Goal: Task Accomplishment & Management: Complete application form

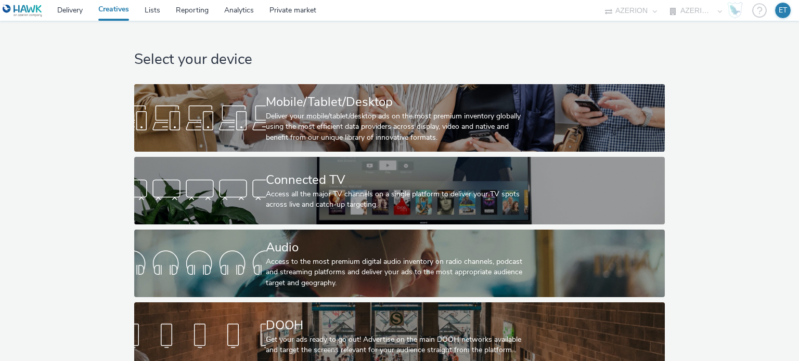
select select "79162ed7-0017-4339-93b0-3399b708648f"
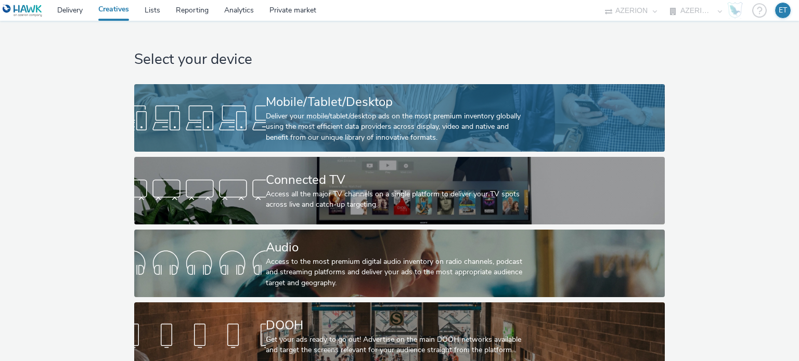
click at [281, 97] on div "Mobile/Tablet/Desktop" at bounding box center [397, 102] width 263 height 18
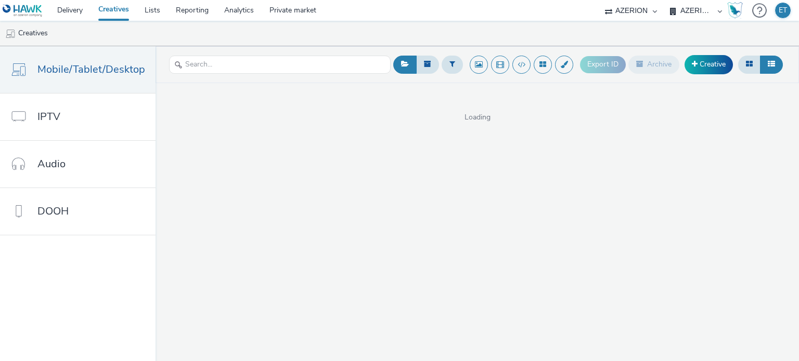
click at [696, 75] on div "Export ID Archive Creative" at bounding box center [682, 64] width 205 height 25
click at [705, 57] on link "Creative" at bounding box center [708, 64] width 48 height 19
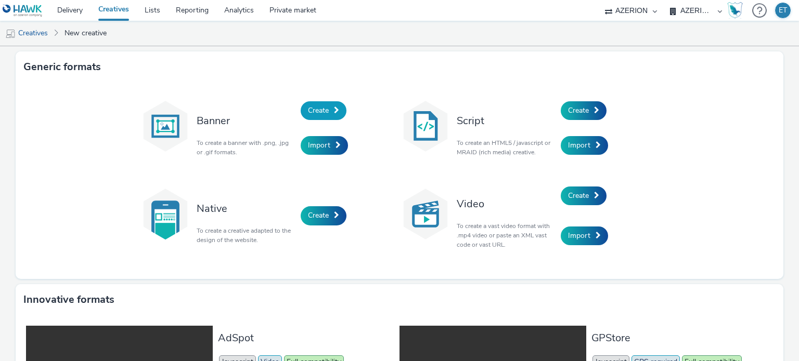
click at [318, 116] on link "Create" at bounding box center [324, 110] width 46 height 19
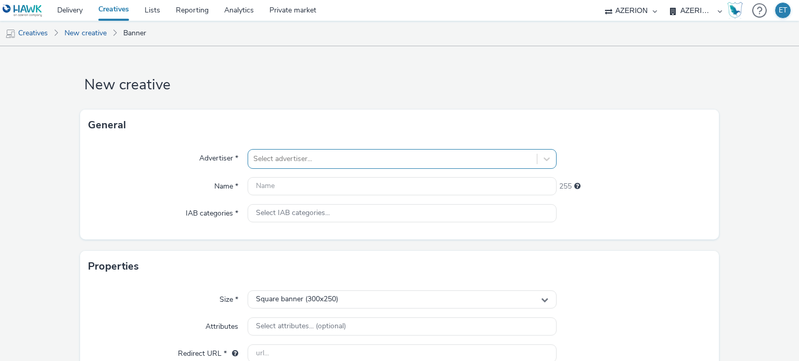
click at [302, 162] on div "Select advertiser..." at bounding box center [401, 159] width 308 height 20
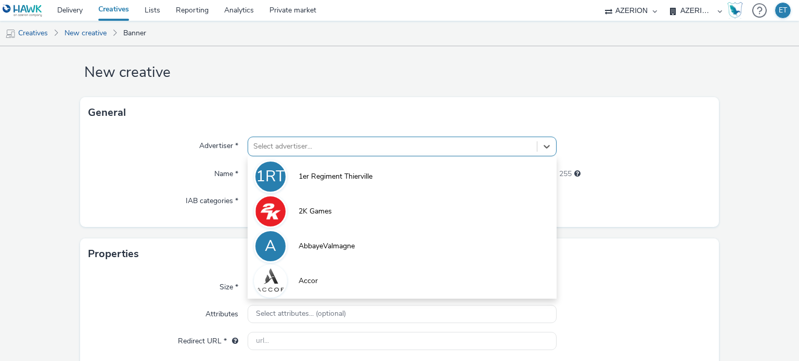
scroll to position [14, 0]
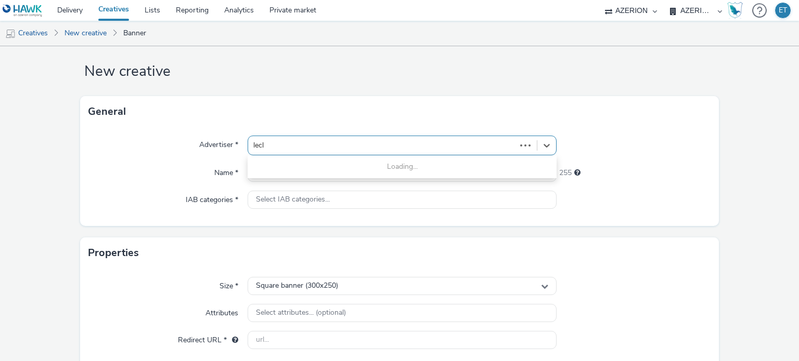
type input "lecle"
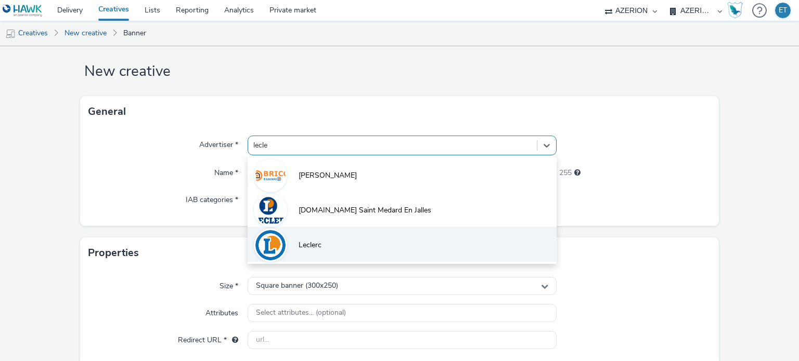
click at [298, 246] on span "Leclerc" at bounding box center [309, 245] width 23 height 10
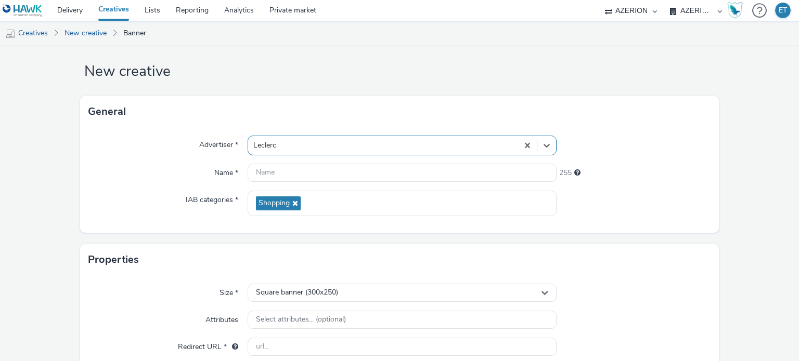
click at [306, 160] on div "Advertiser * option Leclerc, selected. Select is focused ,type to refine list, …" at bounding box center [399, 180] width 639 height 106
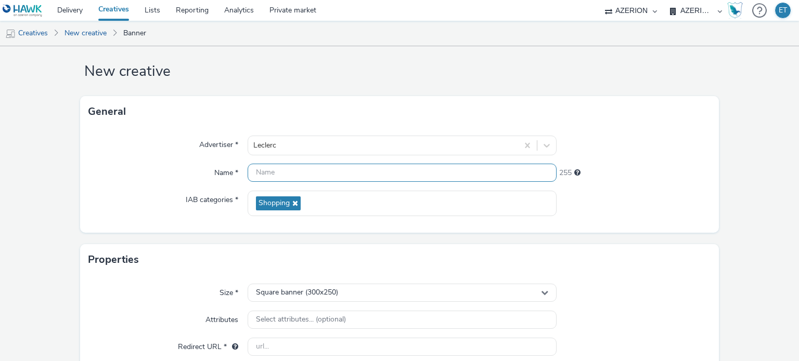
drag, startPoint x: 287, startPoint y: 179, endPoint x: 278, endPoint y: 41, distance: 138.6
click at [286, 178] on input "text" at bounding box center [401, 173] width 308 height 18
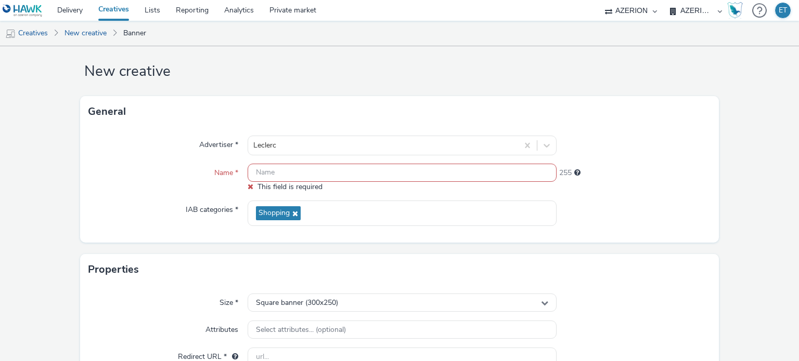
paste input "ardinAutomneBricoChauffage"
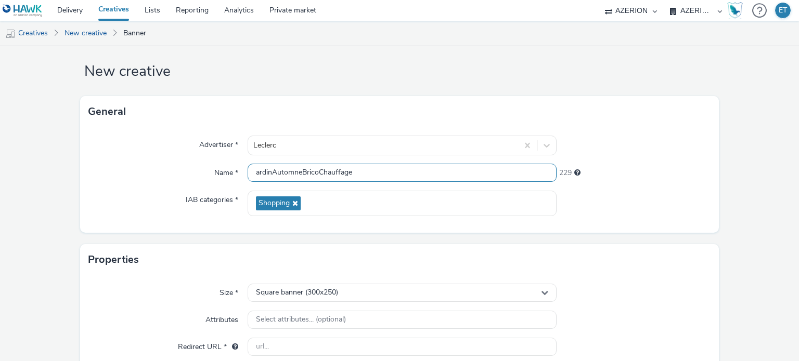
click at [258, 167] on input "ardinAutomneBricoChauffage" at bounding box center [401, 173] width 308 height 18
click at [254, 171] on input "ardinAutomneBricoChauffage" at bounding box center [401, 173] width 308 height 18
click at [382, 171] on input "Leclerc_JardinAutomneBricoChauffage" at bounding box center [401, 173] width 308 height 18
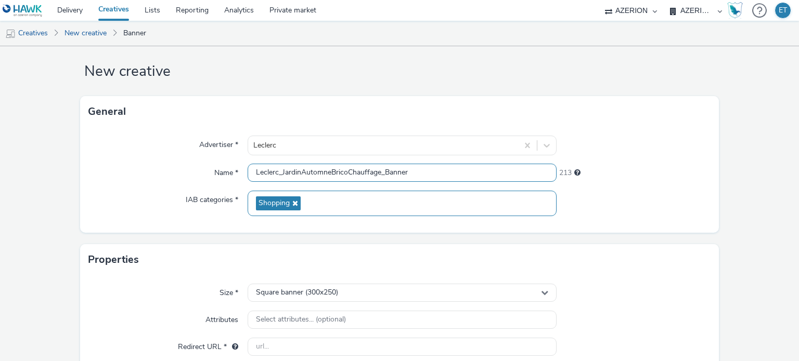
scroll to position [0, 0]
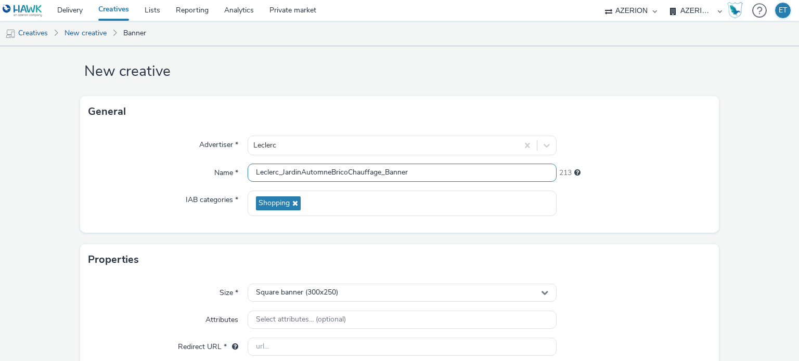
drag, startPoint x: 427, startPoint y: 168, endPoint x: 254, endPoint y: 186, distance: 174.0
click at [254, 186] on div "Advertiser * Leclerc Name * Leclerc_JardinAutomneBricoChauffage_Banner 213 IAB …" at bounding box center [399, 180] width 639 height 106
type input "Leclerc_JardinAutomneBricoChauffage_Banner"
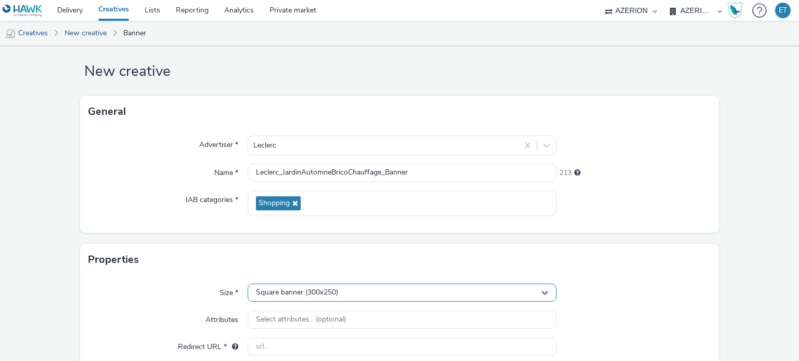
click at [279, 292] on span "Square banner (300x250)" at bounding box center [297, 293] width 82 height 9
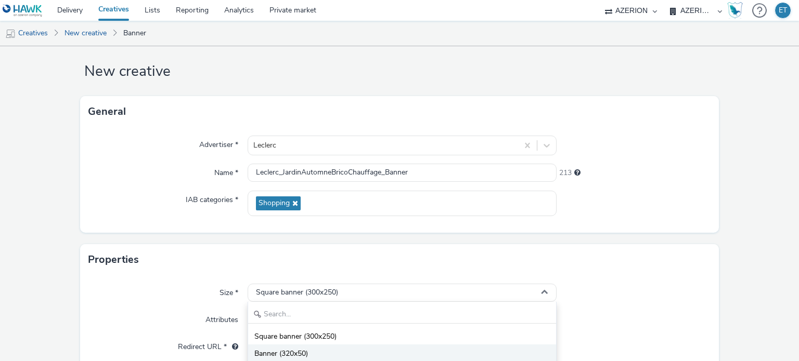
click at [280, 351] on span "Banner (320x50)" at bounding box center [281, 354] width 54 height 10
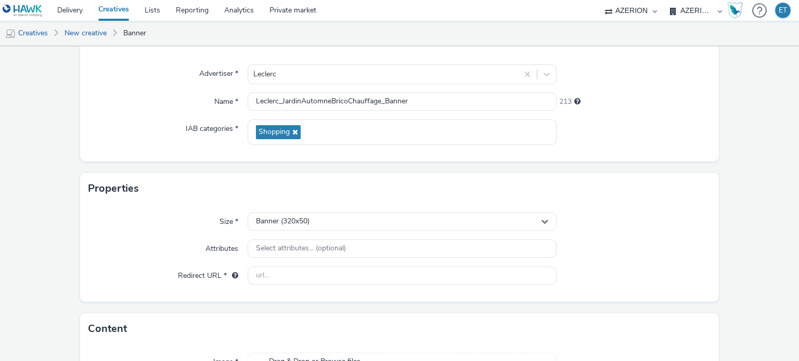
scroll to position [170, 0]
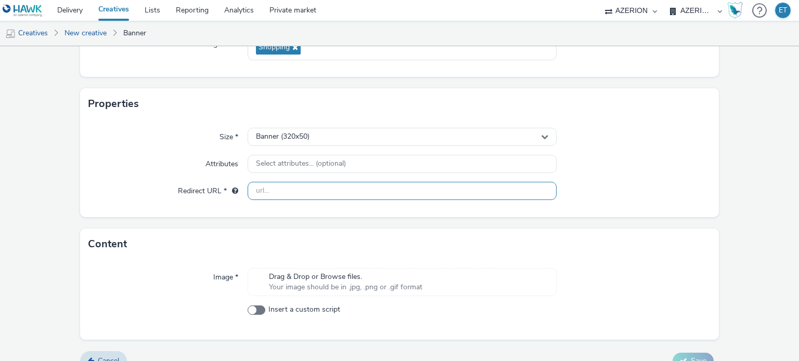
click at [279, 187] on input "text" at bounding box center [401, 191] width 308 height 18
type input "l"
click at [68, 202] on form "New creative General Advertiser * Leclerc Name * Leclerc_JardinAutomneBricoChau…" at bounding box center [399, 128] width 799 height 502
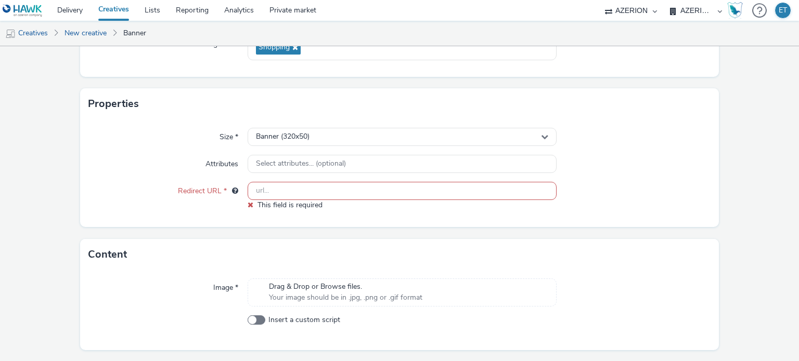
click at [295, 191] on input "text" at bounding box center [401, 191] width 308 height 18
type input "[URL][PERSON_NAME][DOMAIN_NAME]"
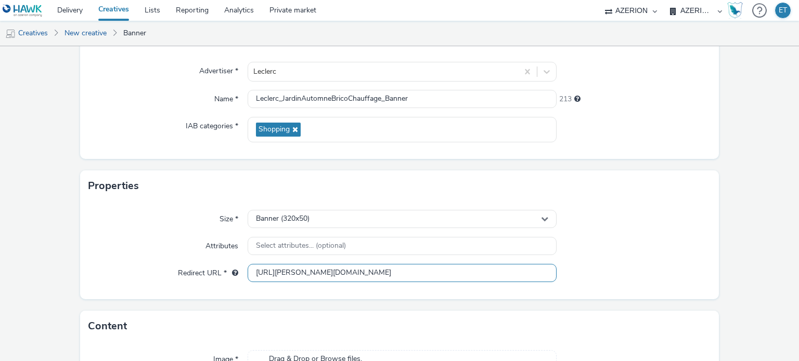
scroll to position [0, 0]
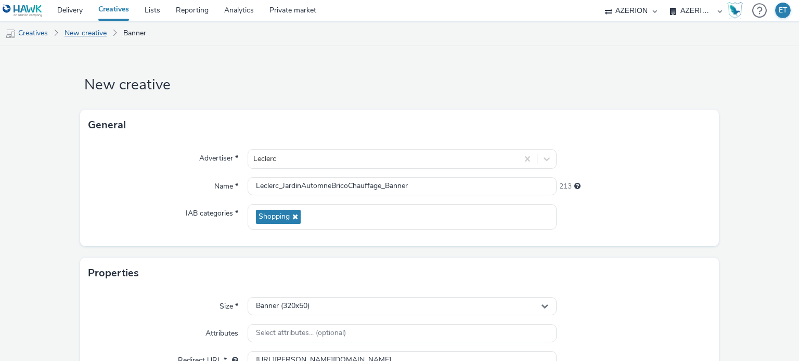
click at [104, 37] on link "New creative" at bounding box center [85, 33] width 53 height 25
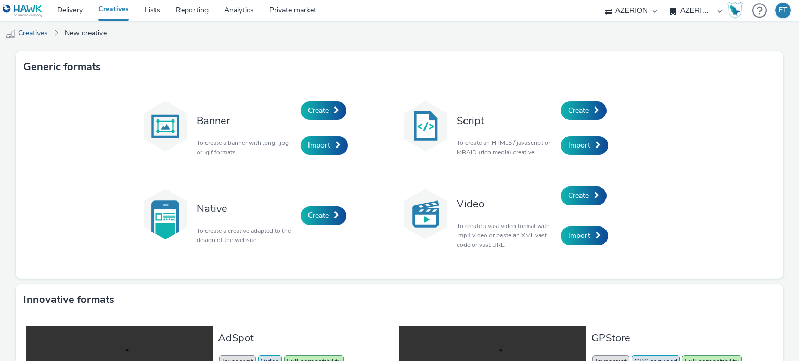
click at [593, 98] on div "Create" at bounding box center [610, 110] width 99 height 35
click at [589, 112] on link "Create" at bounding box center [584, 110] width 46 height 19
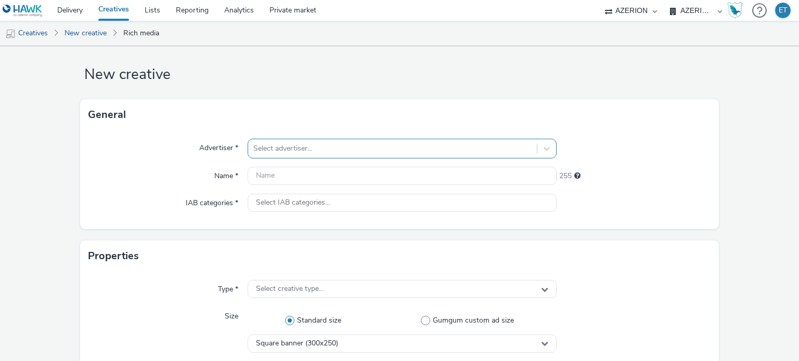
click at [294, 159] on div "Select advertiser..." at bounding box center [401, 149] width 308 height 20
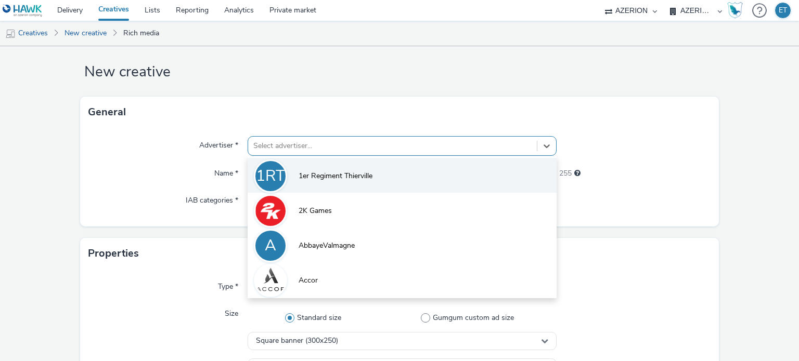
scroll to position [14, 0]
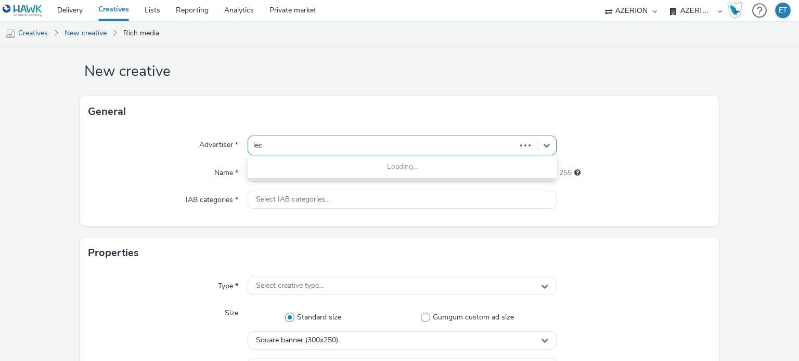
type input "lecl"
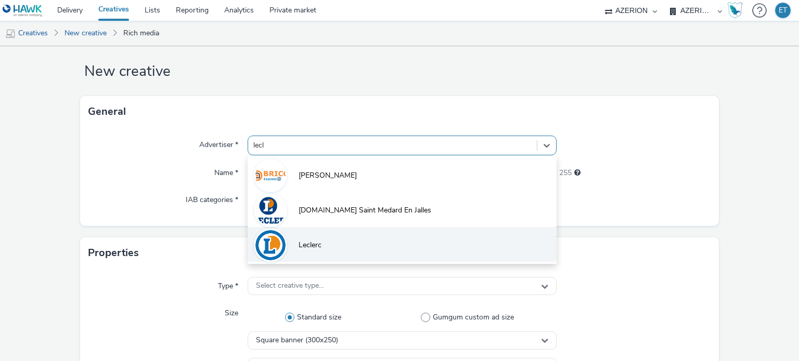
click at [314, 256] on li "Leclerc" at bounding box center [401, 244] width 308 height 35
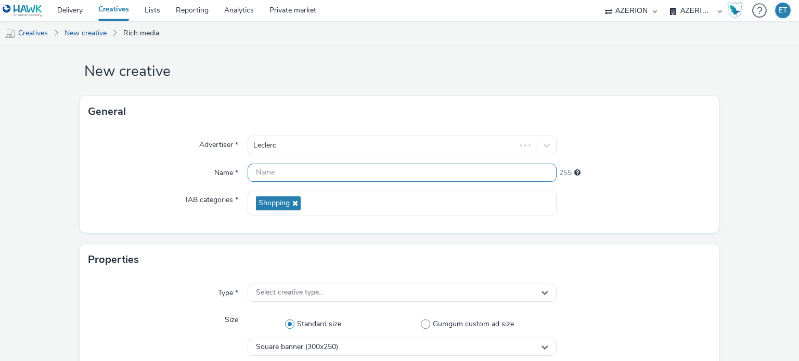
click at [312, 170] on input "text" at bounding box center [401, 173] width 308 height 18
paste input "Leclerc_JardinAutomneBricoChauffage_Banner"
type input "Leclerc_JardinAutomneBricoChauffage_Banner"
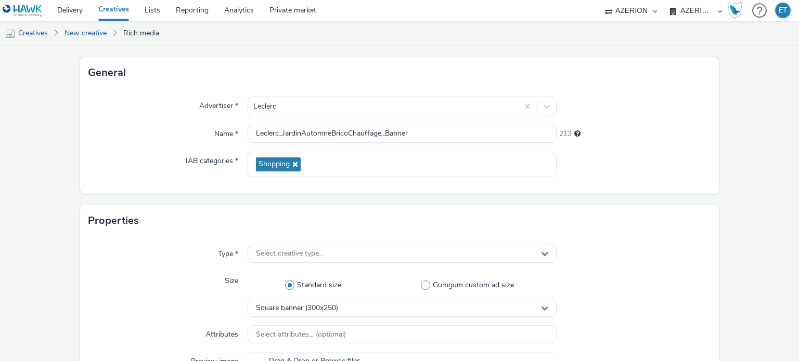
scroll to position [118, 0]
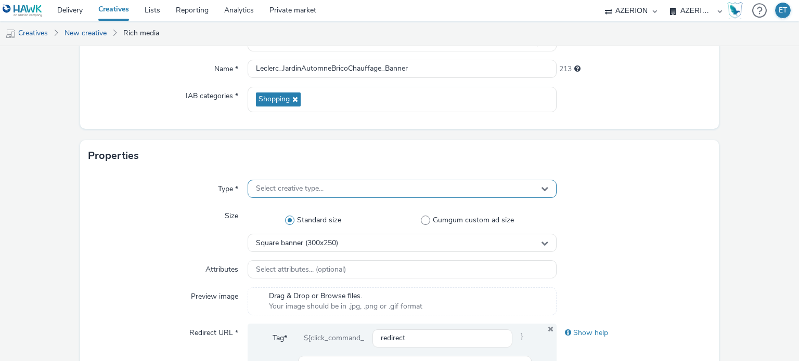
click at [274, 189] on span "Select creative type..." at bounding box center [290, 189] width 68 height 9
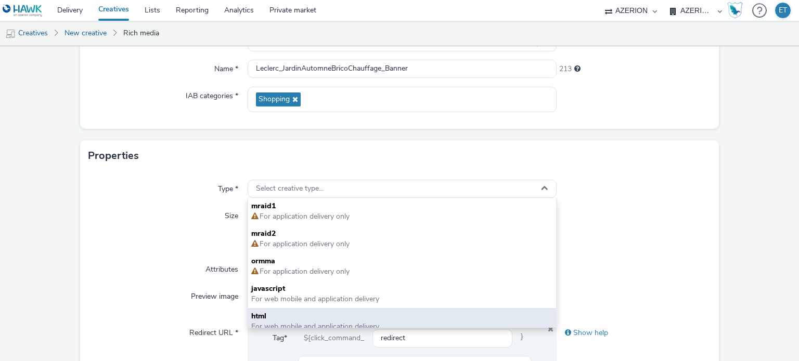
click at [266, 316] on span "html" at bounding box center [401, 316] width 301 height 10
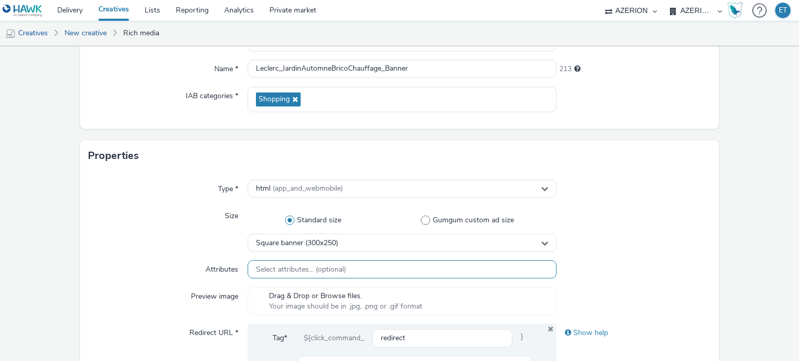
drag, startPoint x: 345, startPoint y: 189, endPoint x: 310, endPoint y: 272, distance: 90.2
click at [344, 191] on div "html (app_and_webmobile)" at bounding box center [401, 189] width 308 height 18
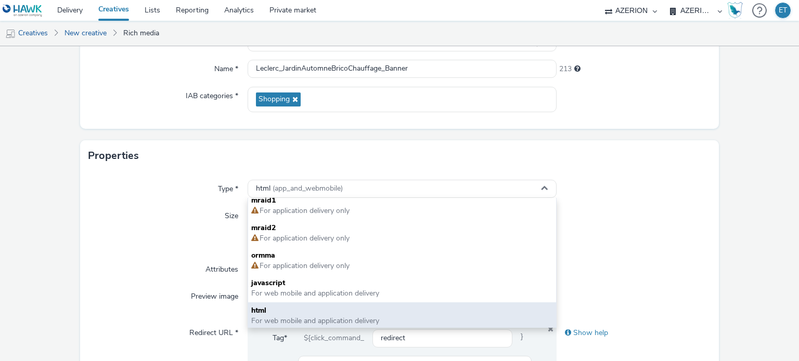
scroll to position [7, 0]
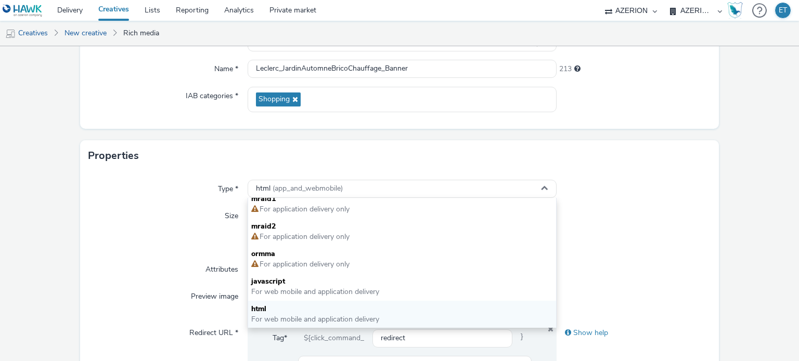
click at [278, 333] on span "Tag*" at bounding box center [279, 346] width 15 height 27
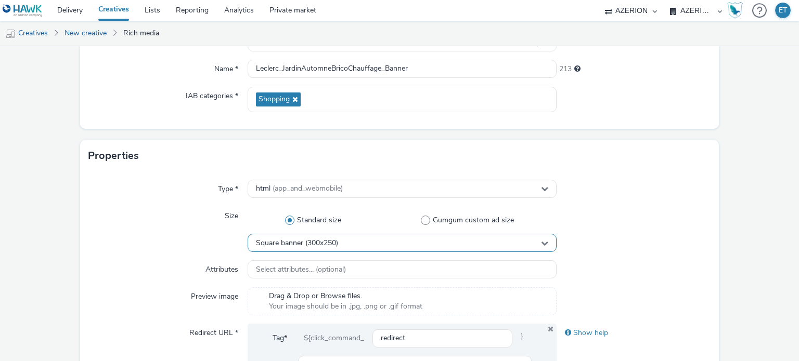
click at [337, 239] on div "Square banner (300x250)" at bounding box center [401, 243] width 308 height 18
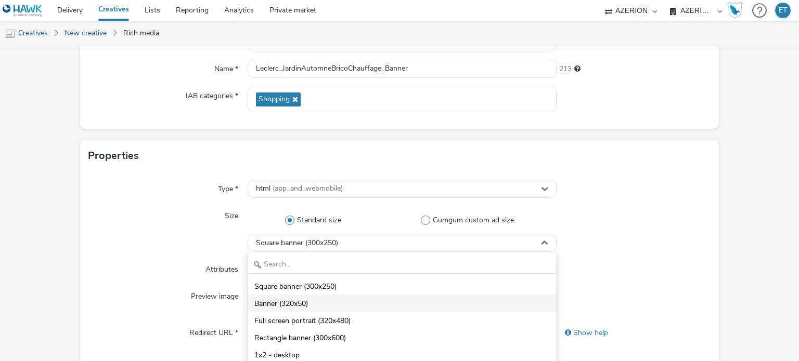
click at [299, 305] on span "Banner (320x50)" at bounding box center [281, 304] width 54 height 10
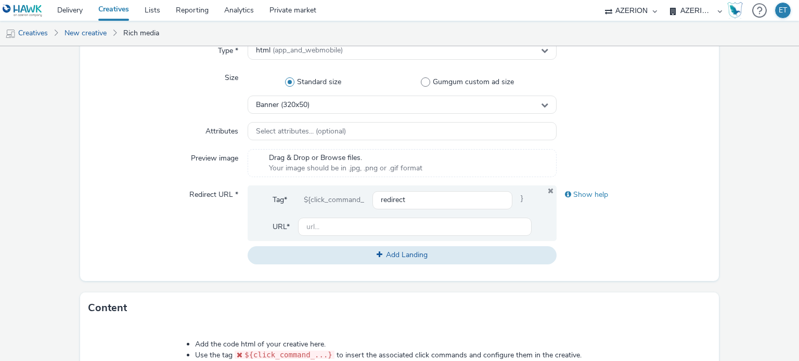
scroll to position [273, 0]
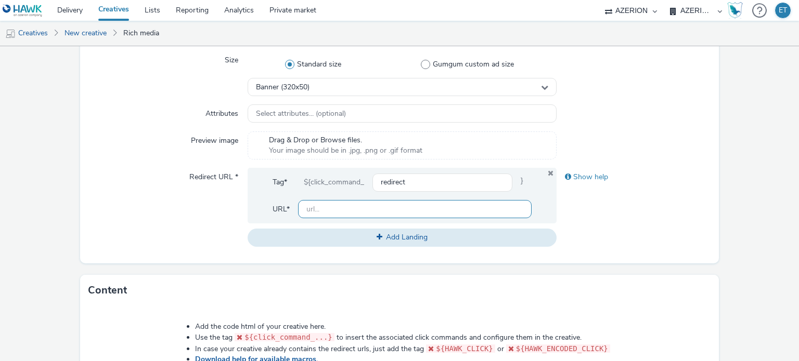
click at [318, 213] on input "text" at bounding box center [414, 209] width 233 height 18
type input "[URL][PERSON_NAME][DOMAIN_NAME]"
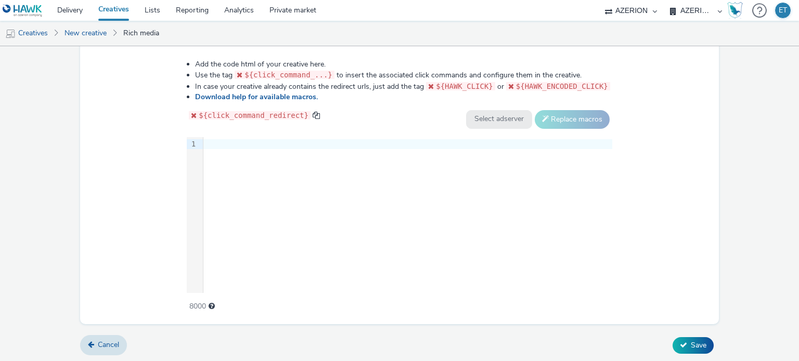
drag, startPoint x: 0, startPoint y: 131, endPoint x: 5, endPoint y: 133, distance: 5.8
click at [231, 135] on div "Add the code html of your creative here. Use the tag ${click_command_...} to in…" at bounding box center [399, 180] width 500 height 256
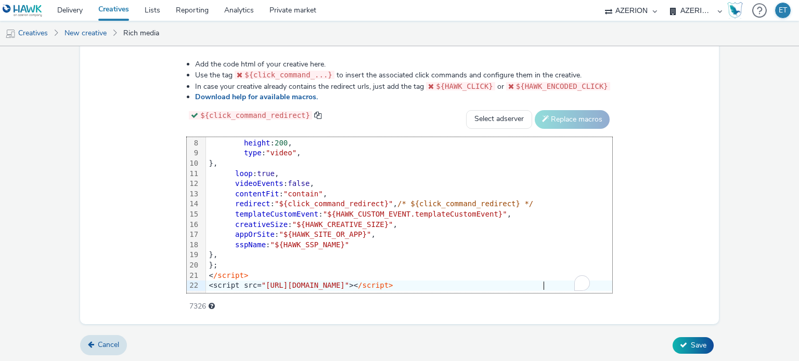
scroll to position [72, 0]
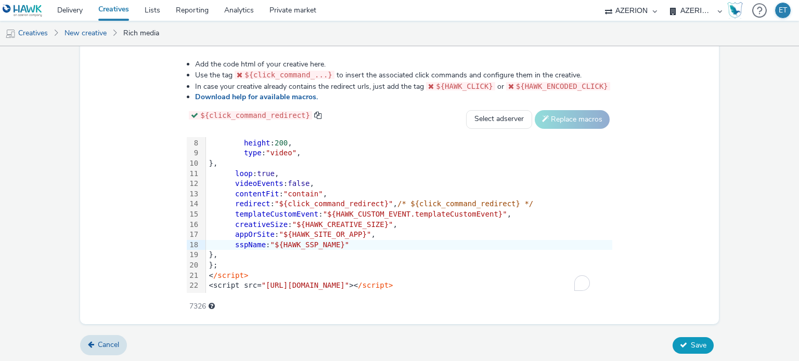
click at [698, 342] on span "Save" at bounding box center [698, 346] width 16 height 10
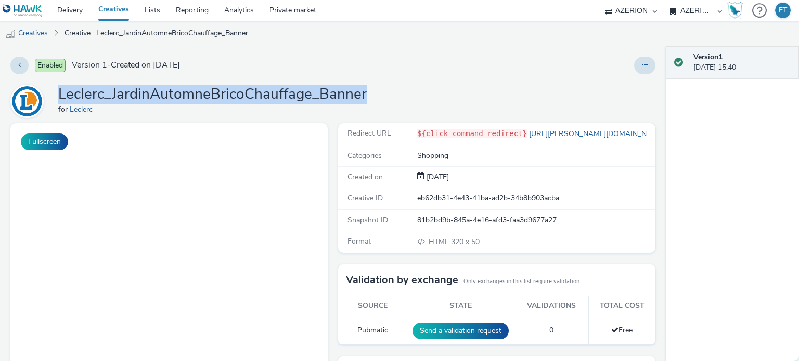
drag, startPoint x: 97, startPoint y: 85, endPoint x: 368, endPoint y: 87, distance: 270.9
click at [368, 87] on div "Leclerc_JardinAutomneBricoChauffage_Banner for Leclerc" at bounding box center [332, 101] width 645 height 33
copy h1 "Leclerc_JardinAutomneBricoChauffage_Banner"
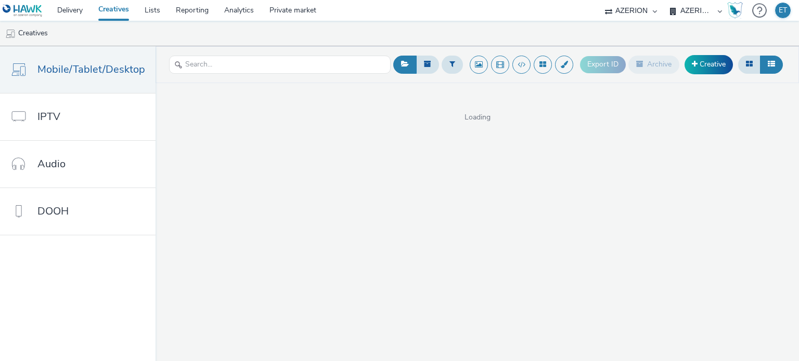
select select "79162ed7-0017-4339-93b0-3399b708648f"
click at [716, 73] on link "Creative" at bounding box center [708, 64] width 48 height 19
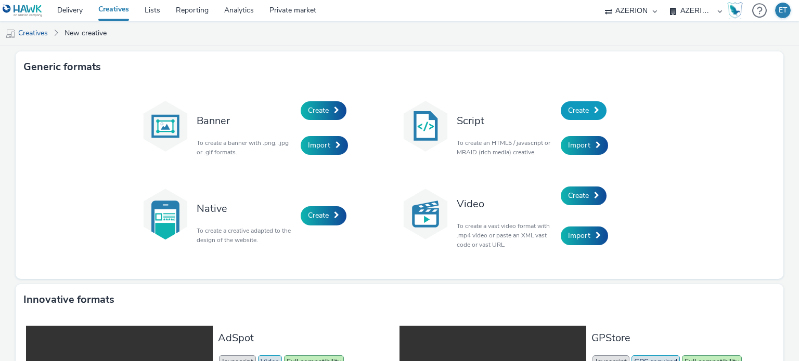
click at [568, 113] on span "Create" at bounding box center [578, 111] width 21 height 10
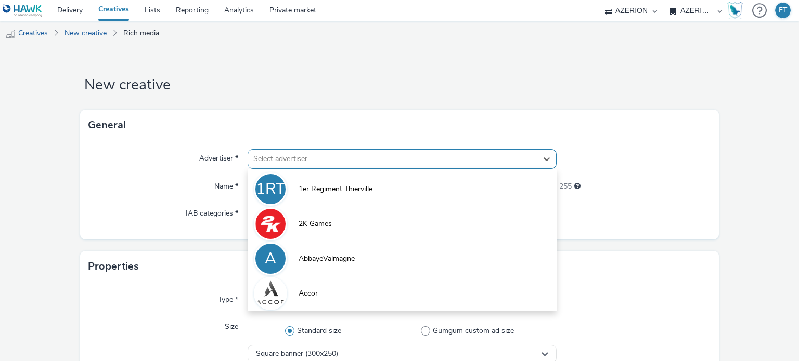
click at [349, 164] on div "option 1er Regiment Thierville focused, 1 of 10. 10 results available. Use Up a…" at bounding box center [401, 159] width 308 height 20
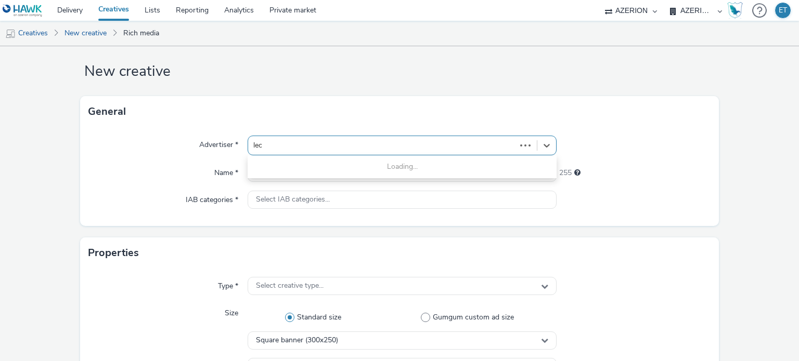
type input "lecl"
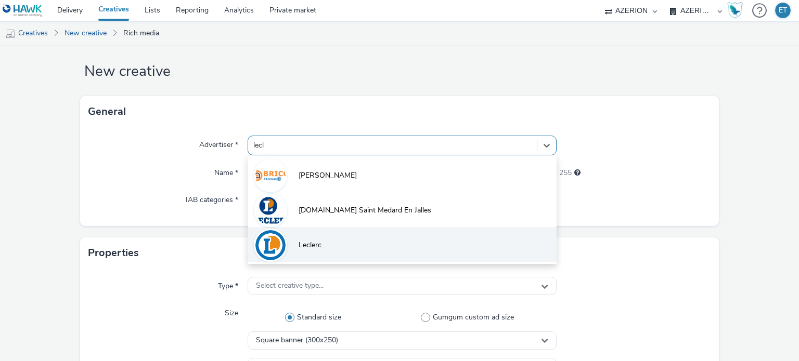
click at [344, 250] on li "Leclerc" at bounding box center [401, 244] width 308 height 35
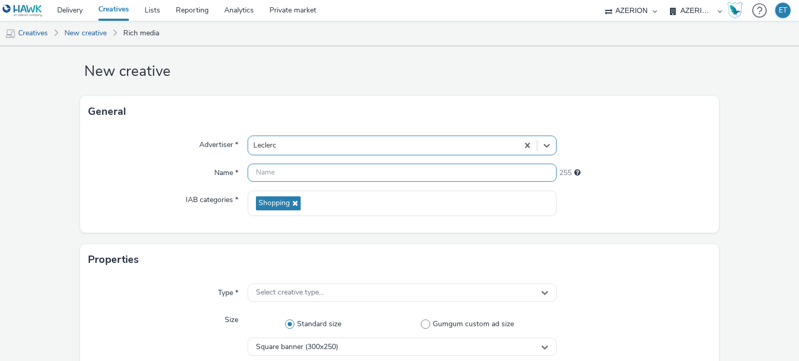
click at [352, 175] on input "text" at bounding box center [401, 173] width 308 height 18
paste input "Leclerc_JardinAutomneBricoChauffage_Banner"
click at [399, 169] on input "Leclerc_JardinAutomneBricoChauffage_Banner" at bounding box center [401, 173] width 308 height 18
click at [422, 170] on input "Leclerc_JardinAutomneBricoChauffage_Banner" at bounding box center [401, 173] width 308 height 18
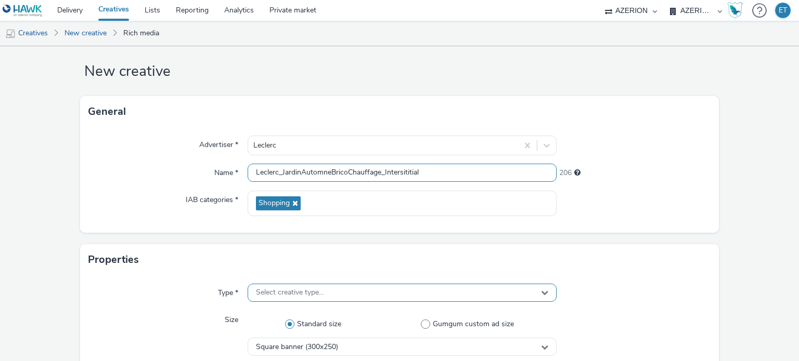
type input "Leclerc_JardinAutomneBricoChauffage_Intersititial"
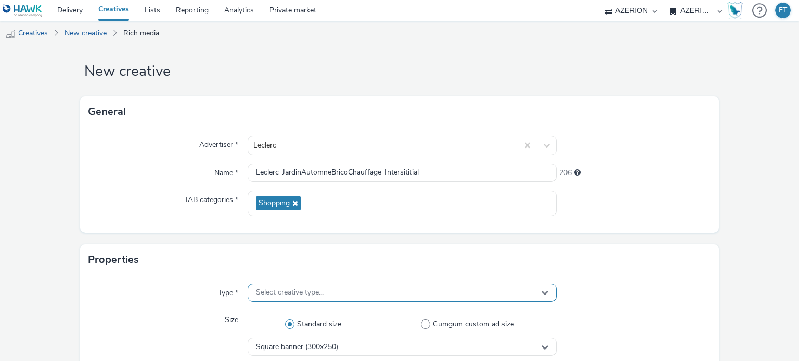
click at [361, 299] on div "Select creative type..." at bounding box center [401, 293] width 308 height 18
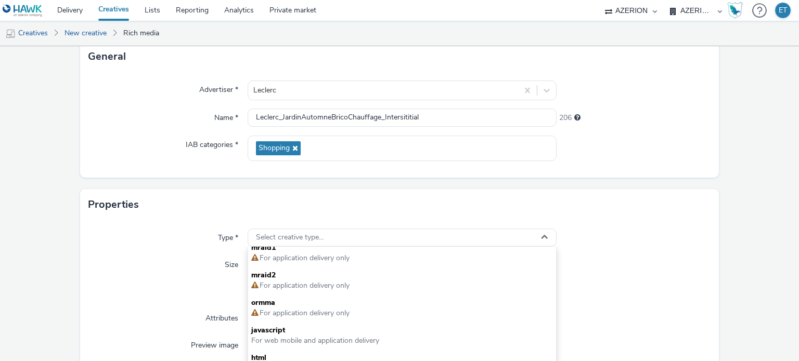
scroll to position [170, 0]
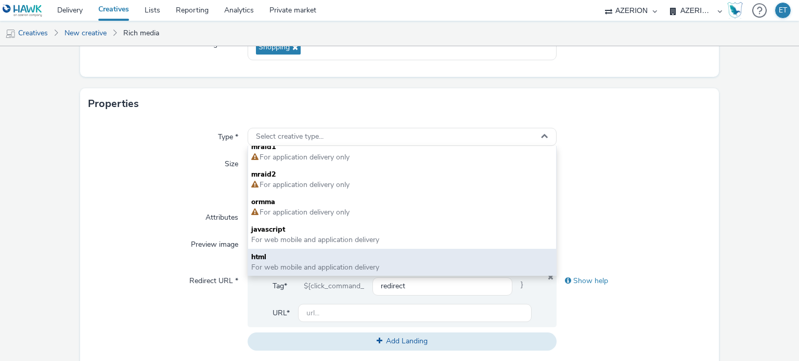
click at [327, 253] on span "html" at bounding box center [401, 257] width 301 height 10
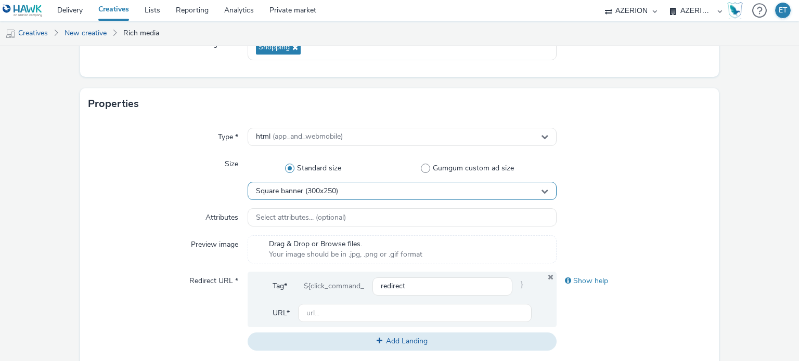
click at [353, 188] on div "Square banner (300x250)" at bounding box center [401, 191] width 308 height 18
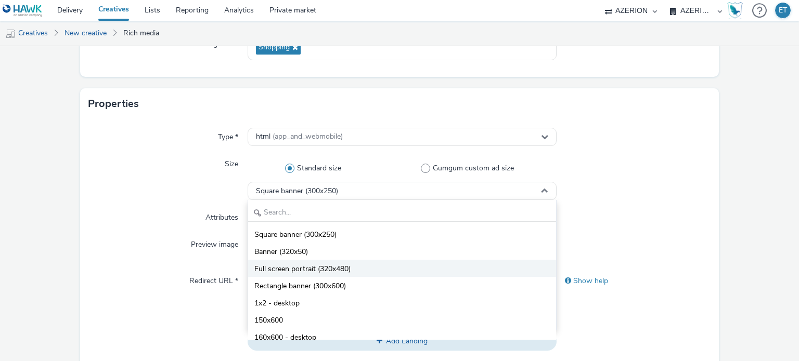
click at [310, 263] on li "Full screen portrait (320x480)" at bounding box center [401, 268] width 307 height 17
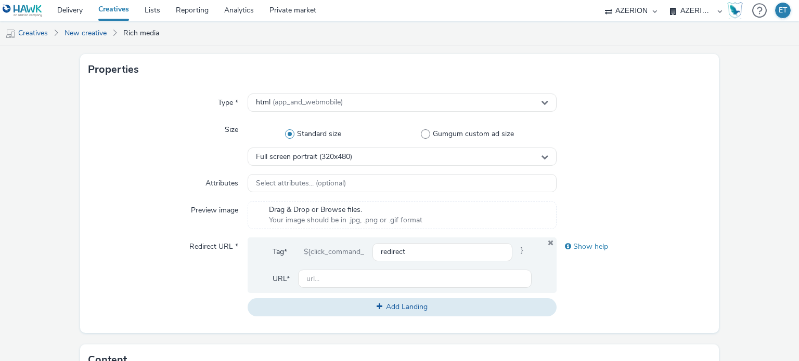
scroll to position [221, 0]
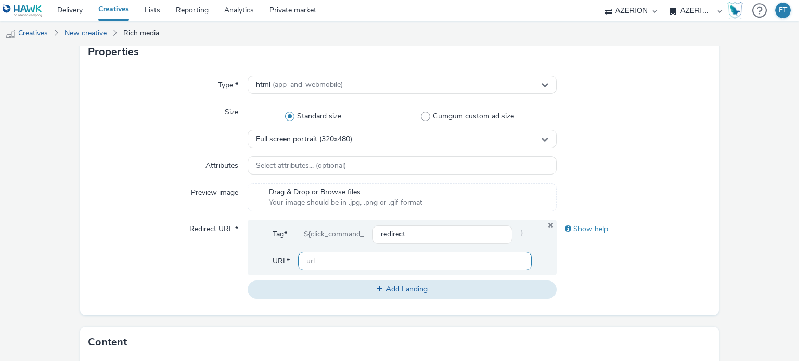
click at [311, 266] on input "text" at bounding box center [414, 261] width 233 height 18
type input "[URL][PERSON_NAME][DOMAIN_NAME]"
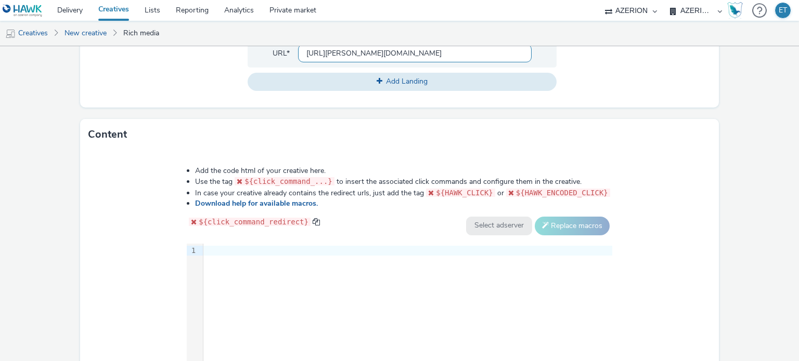
scroll to position [533, 0]
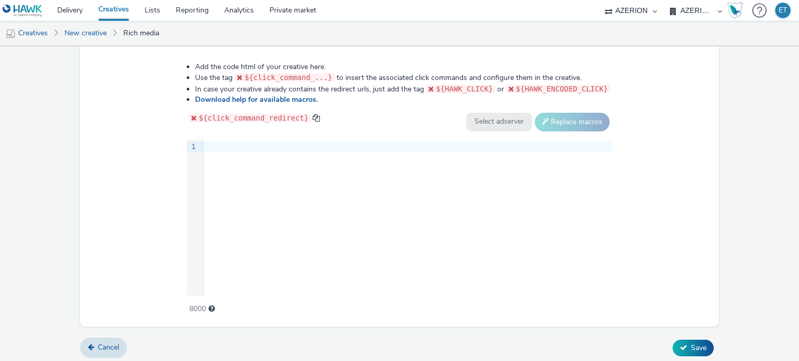
click at [213, 142] on div at bounding box center [407, 147] width 409 height 10
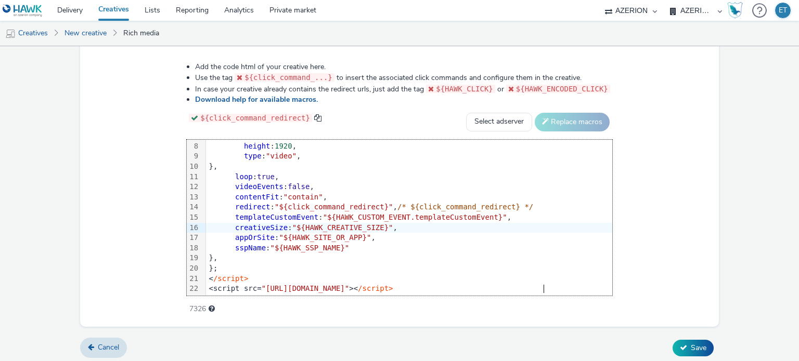
click at [677, 223] on div "Add the code html of your creative here. Use the tag ${click_command_...} to in…" at bounding box center [399, 186] width 639 height 281
click at [680, 345] on icon at bounding box center [683, 347] width 7 height 7
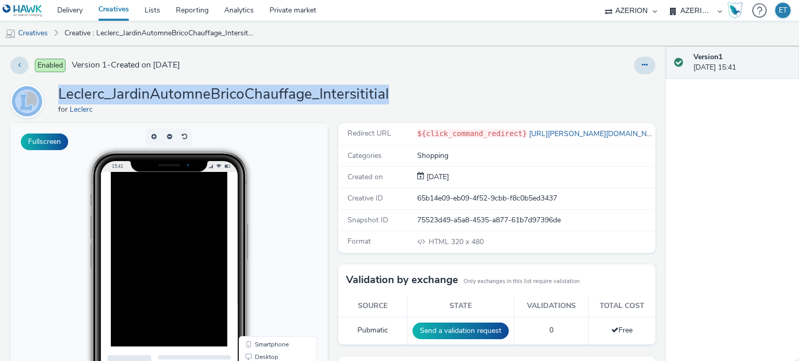
drag, startPoint x: 351, startPoint y: 98, endPoint x: 43, endPoint y: 97, distance: 308.3
click at [43, 97] on div "Leclerc_JardinAutomneBricoChauffage_Intersititial for [PERSON_NAME]" at bounding box center [332, 101] width 645 height 33
copy div "Leclerc_JardinAutomneBricoChauffage_Intersititial"
click at [35, 22] on link "Creatives" at bounding box center [26, 33] width 53 height 25
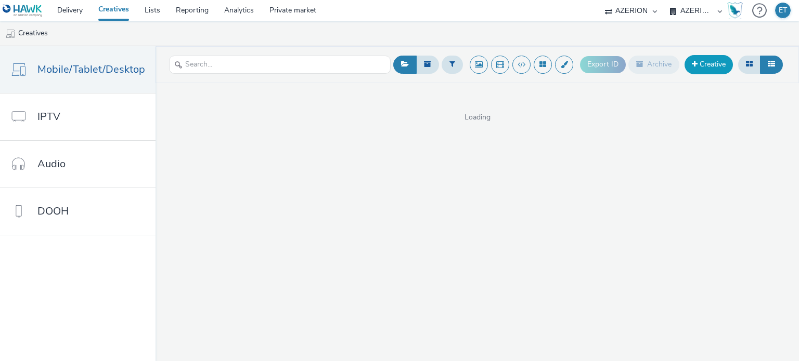
click at [719, 62] on link "Creative" at bounding box center [708, 64] width 48 height 19
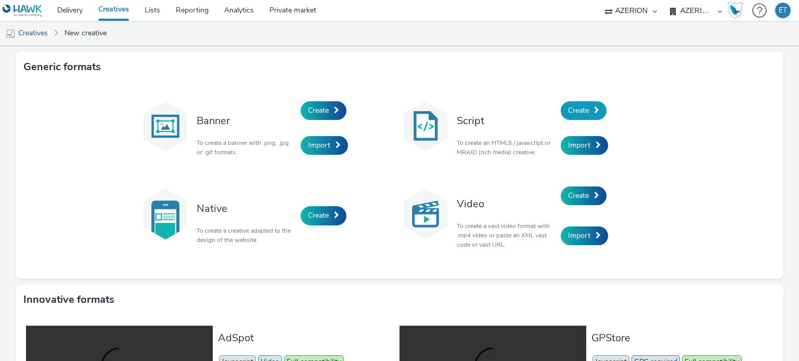
click at [580, 107] on span "Create" at bounding box center [578, 111] width 21 height 10
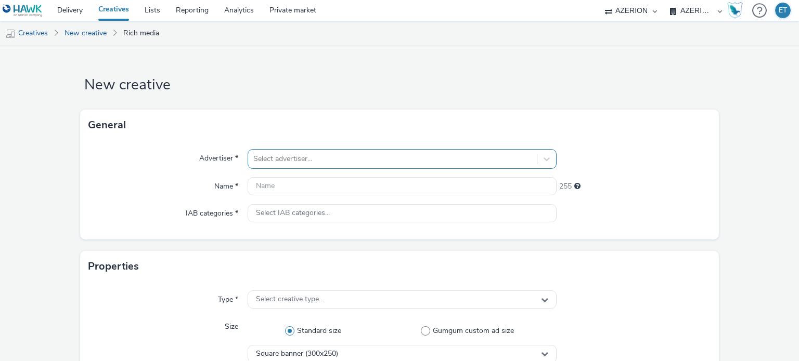
click at [336, 158] on div "Select advertiser..." at bounding box center [401, 159] width 308 height 20
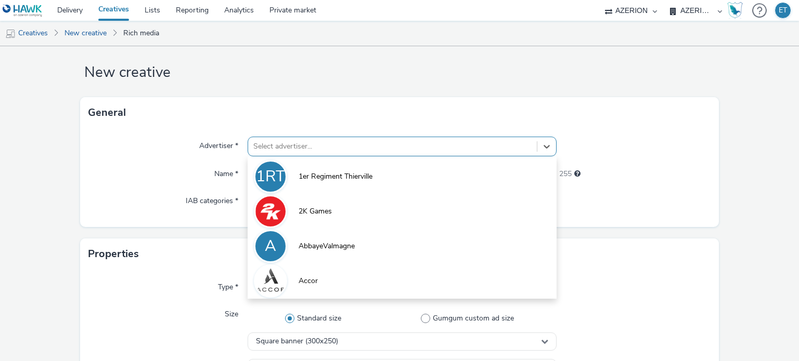
scroll to position [14, 0]
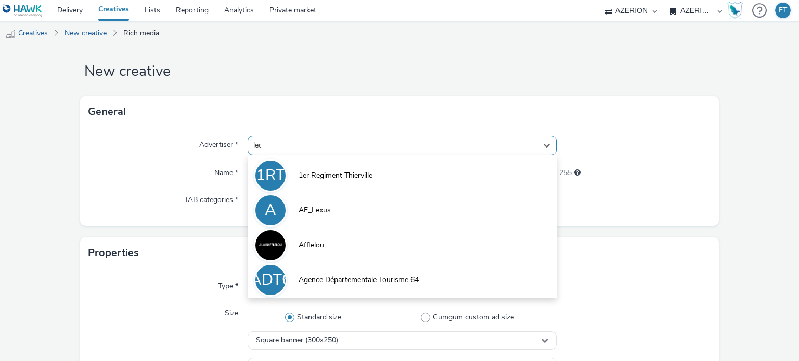
type input "lecl"
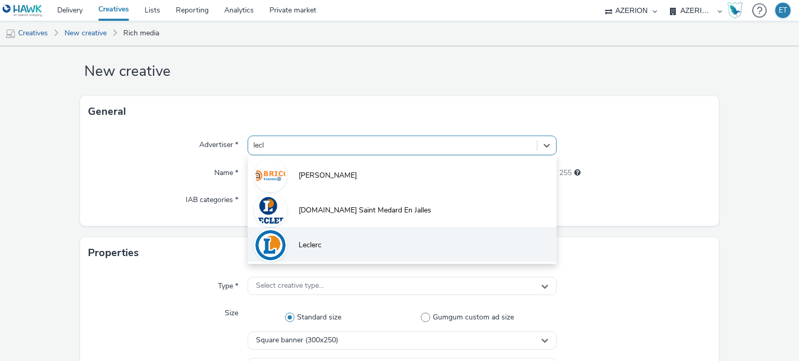
click at [336, 244] on li "Leclerc" at bounding box center [401, 244] width 308 height 35
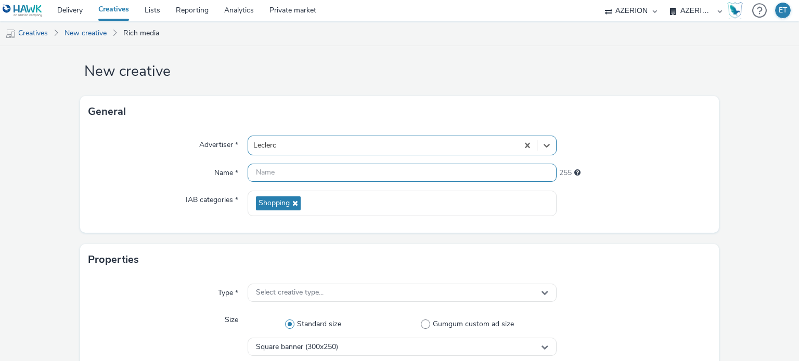
click at [346, 171] on input "text" at bounding box center [401, 173] width 308 height 18
paste input "Leclerc_JardinAutomneBricoChauffage_Intersititial"
type input "Leclerc_JardinAutomneBricoChauffage_MPU"
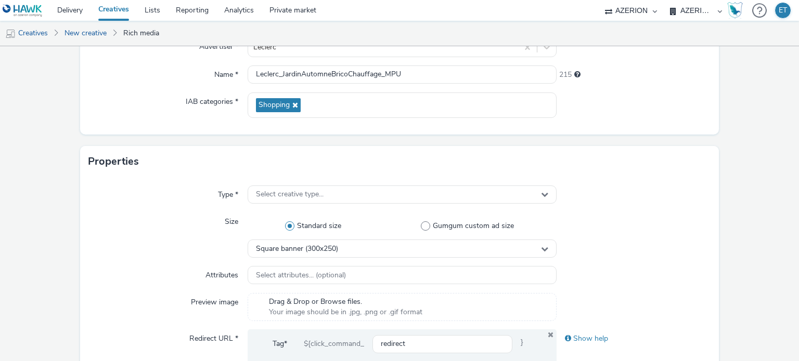
scroll to position [170, 0]
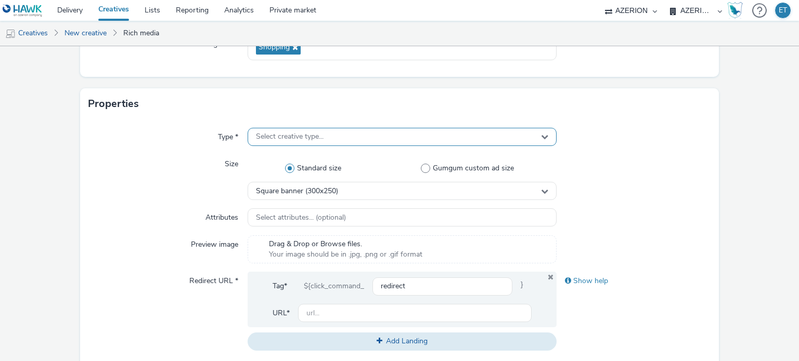
click at [315, 138] on span "Select creative type..." at bounding box center [290, 137] width 68 height 9
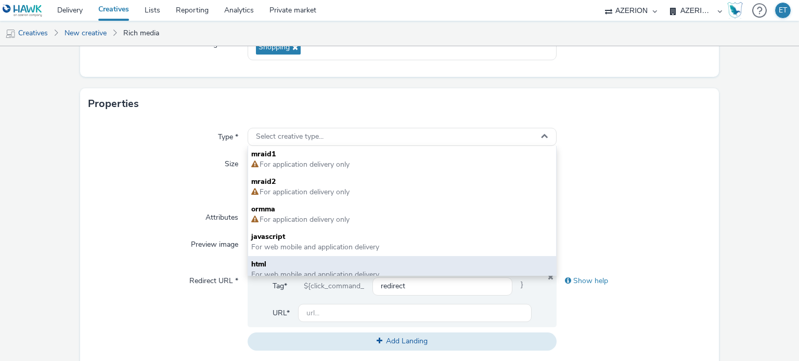
click at [288, 257] on div "html For web mobile and application delivery" at bounding box center [401, 270] width 307 height 28
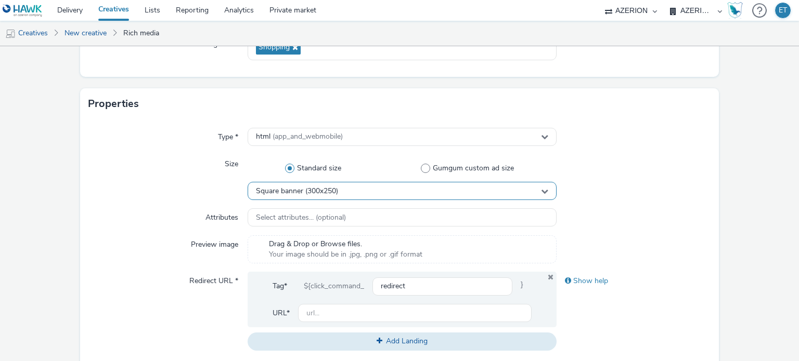
click at [282, 193] on span "Square banner (300x250)" at bounding box center [297, 191] width 82 height 9
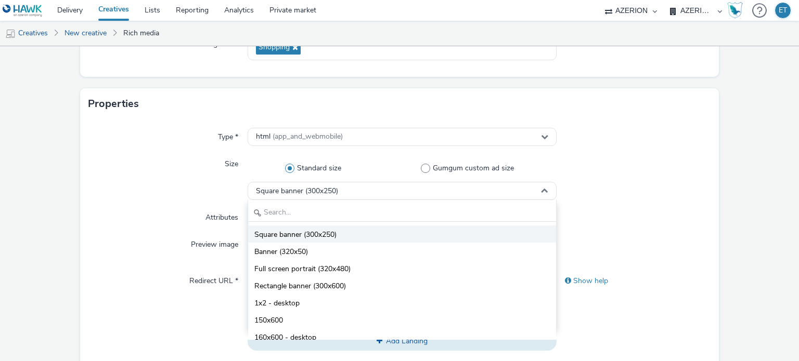
drag, startPoint x: 305, startPoint y: 230, endPoint x: 254, endPoint y: 232, distance: 50.5
click at [304, 231] on span "Square banner (300x250)" at bounding box center [295, 235] width 82 height 10
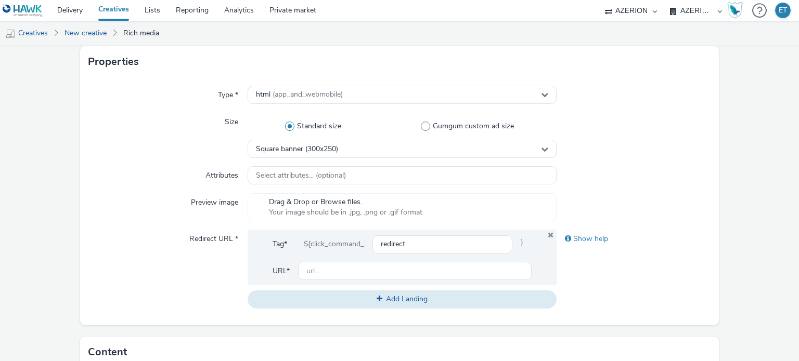
scroll to position [273, 0]
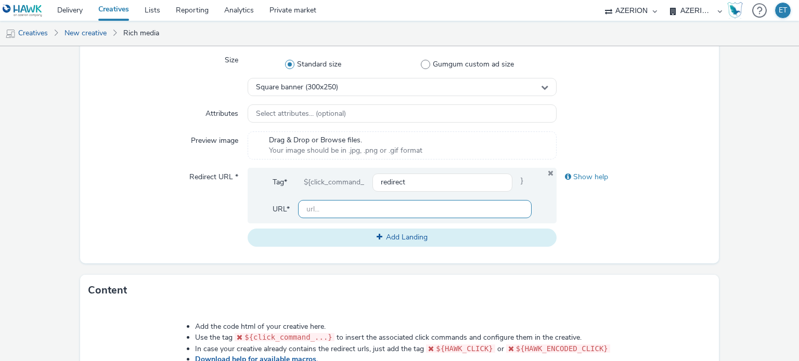
drag, startPoint x: 314, startPoint y: 213, endPoint x: 308, endPoint y: 230, distance: 18.3
click at [314, 214] on input "text" at bounding box center [414, 209] width 233 height 18
type input "[URL][PERSON_NAME][DOMAIN_NAME]"
click at [85, 94] on div "Type * html (app_and_webmobile) Size Standard size Gumgum custom ad size Square…" at bounding box center [399, 140] width 639 height 248
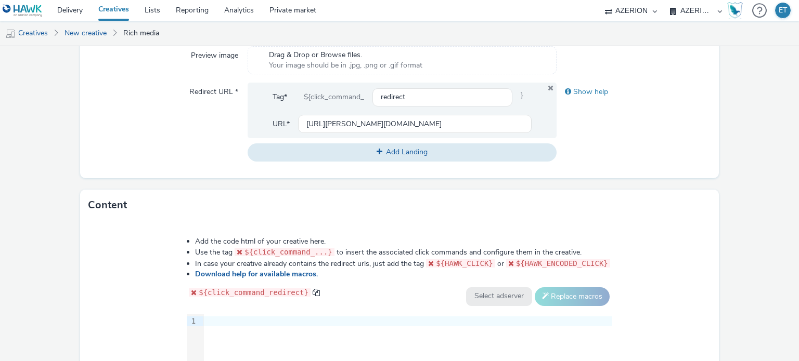
scroll to position [429, 0]
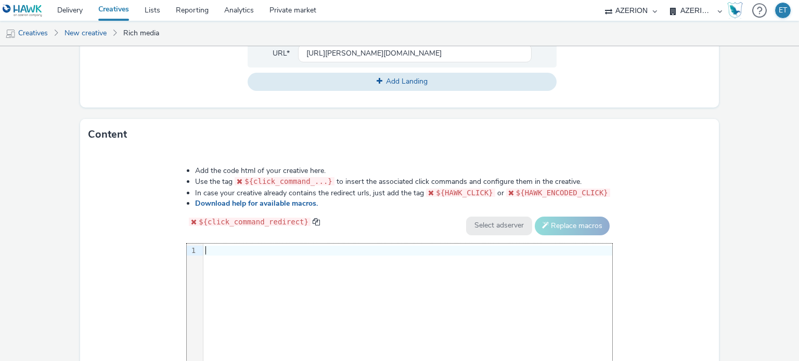
click at [289, 249] on div at bounding box center [407, 251] width 409 height 10
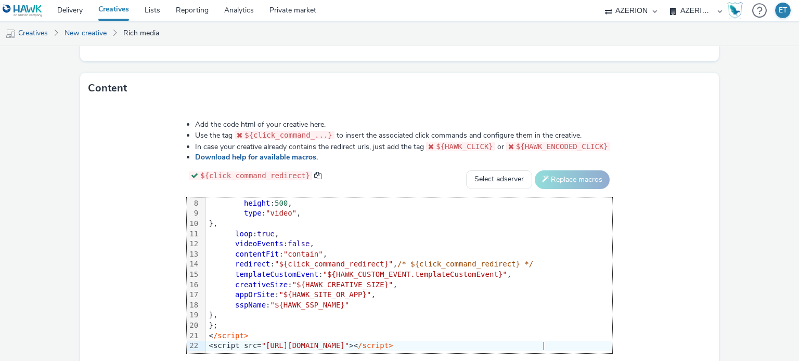
scroll to position [536, 0]
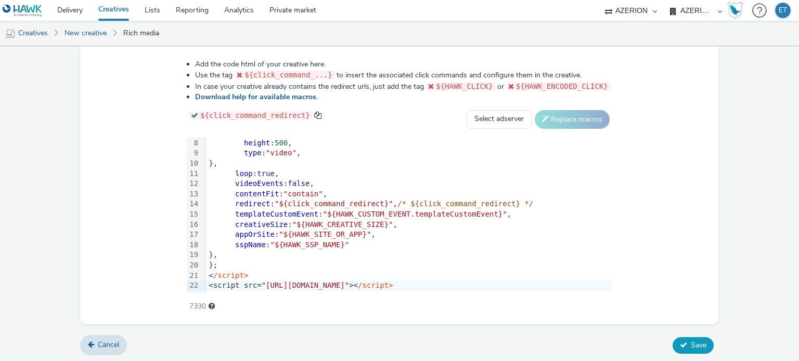
click at [690, 346] on span "Save" at bounding box center [698, 346] width 16 height 10
